Goal: Navigation & Orientation: Find specific page/section

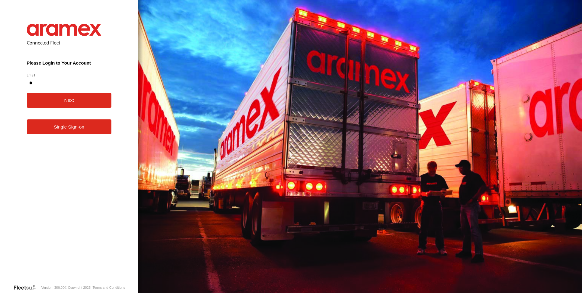
type input "**********"
click at [70, 130] on link "Single Sign-on" at bounding box center [69, 126] width 85 height 15
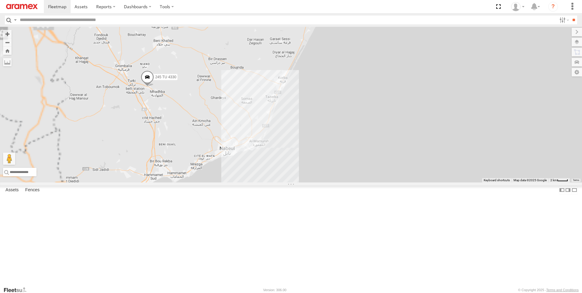
drag, startPoint x: 399, startPoint y: 158, endPoint x: 399, endPoint y: 182, distance: 24.0
click at [399, 182] on div "245 TU 4330 247 TU 7028" at bounding box center [291, 104] width 582 height 155
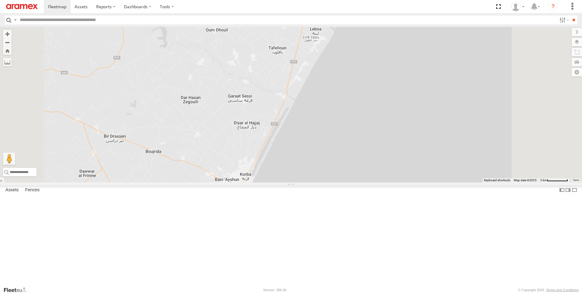
drag, startPoint x: 395, startPoint y: 170, endPoint x: 395, endPoint y: 193, distance: 22.8
click at [395, 182] on div "245 TU 4330 247 TU 7028 241 TU 2027 245 TU 4329 231 TU 3162" at bounding box center [291, 104] width 582 height 155
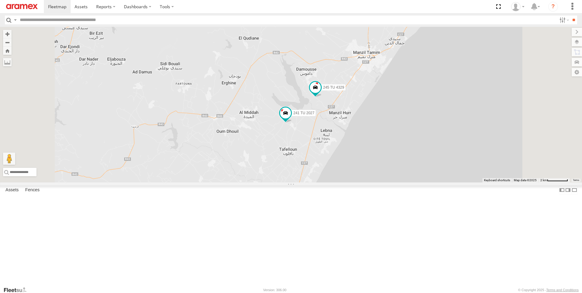
drag, startPoint x: 393, startPoint y: 182, endPoint x: 395, endPoint y: 193, distance: 11.1
click at [395, 182] on div "245 TU 4330 247 TU 7028 241 TU 2027 245 TU 4329 231 TU 3162" at bounding box center [291, 104] width 582 height 155
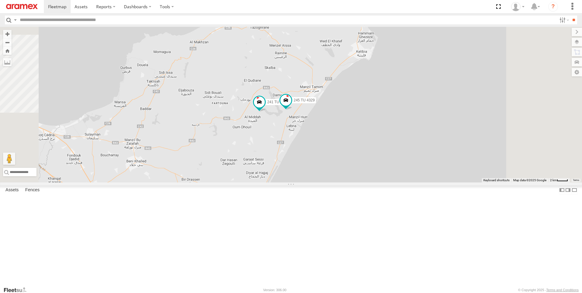
drag, startPoint x: 260, startPoint y: 199, endPoint x: 274, endPoint y: 149, distance: 52.0
click at [274, 152] on div "245 TU 4330 247 TU 7028 241 TU 2027 245 TU 4329" at bounding box center [291, 104] width 582 height 155
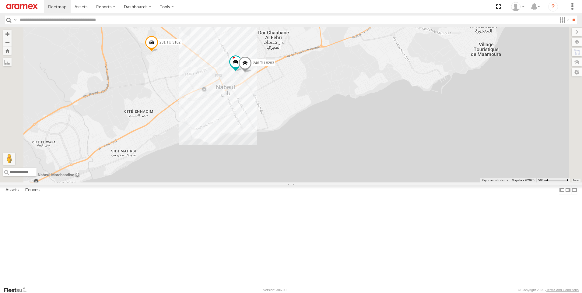
drag, startPoint x: 333, startPoint y: 170, endPoint x: 338, endPoint y: 190, distance: 20.3
click at [338, 182] on div "245 TU 4330 247 TU 7028 241 TU 2027 245 TU 4329 231 TU 3162 241 TU 8769 246 TU …" at bounding box center [291, 104] width 582 height 155
